Goal: Navigation & Orientation: Find specific page/section

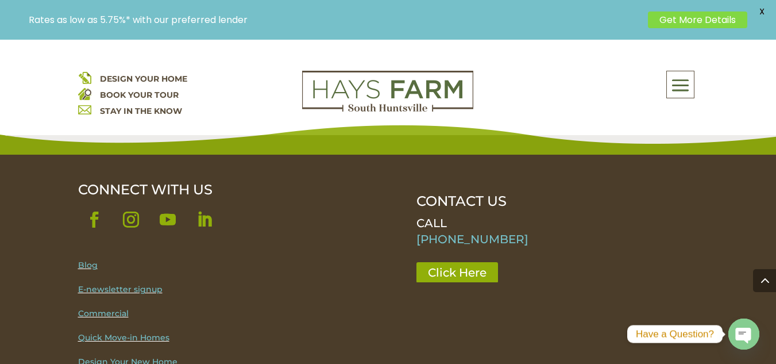
scroll to position [2163, 0]
click at [98, 203] on link "Follow" at bounding box center [94, 219] width 32 height 32
click at [688, 86] on span at bounding box center [680, 85] width 27 height 26
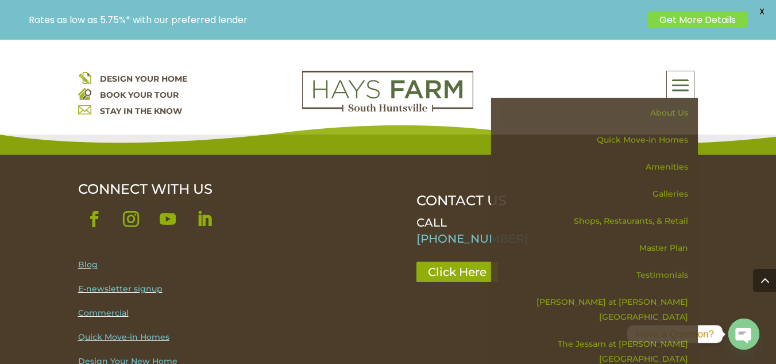
click at [671, 107] on link "About Us" at bounding box center [598, 112] width 199 height 27
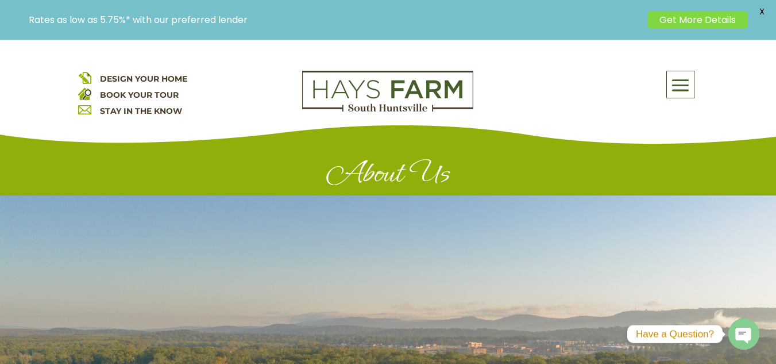
click at [678, 78] on span at bounding box center [680, 85] width 27 height 26
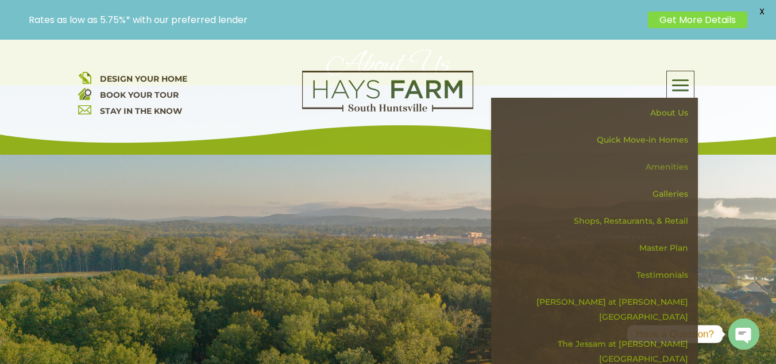
scroll to position [125, 0]
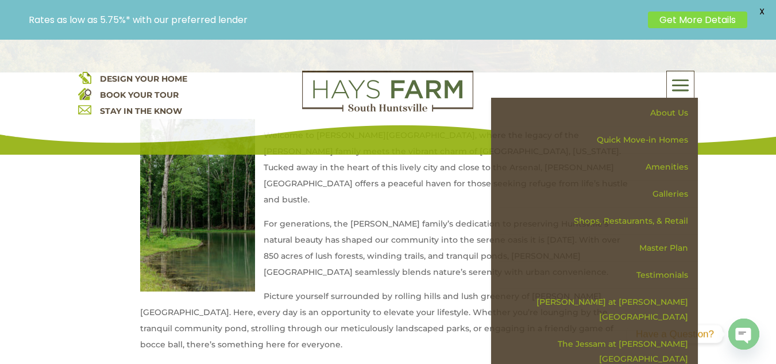
scroll to position [455, 0]
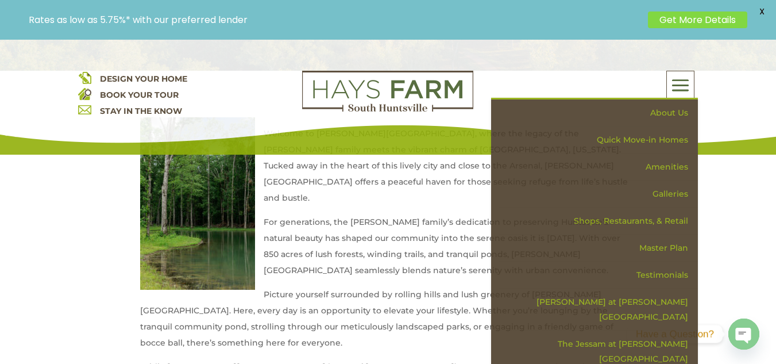
click at [685, 79] on span at bounding box center [680, 85] width 27 height 26
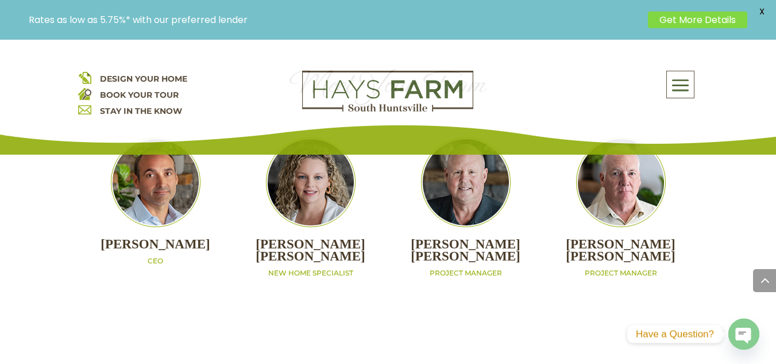
scroll to position [1238, 0]
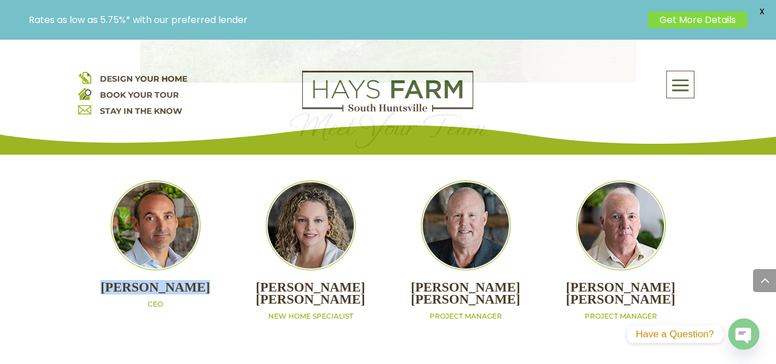
drag, startPoint x: 86, startPoint y: 233, endPoint x: 261, endPoint y: 219, distance: 176.3
click at [222, 233] on div "[PERSON_NAME] CEO" at bounding box center [155, 244] width 155 height 129
copy h2 "[PERSON_NAME]"
click at [750, 122] on div "DESIGN YOUR HOME BOOK YOUR TOUR STAY IN THE KNOW About Us Quick Move-in Homes A…" at bounding box center [388, 97] width 776 height 115
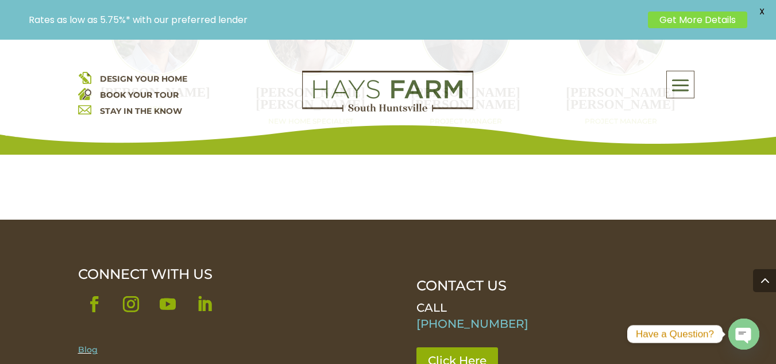
scroll to position [1079, 0]
